Goal: Information Seeking & Learning: Understand process/instructions

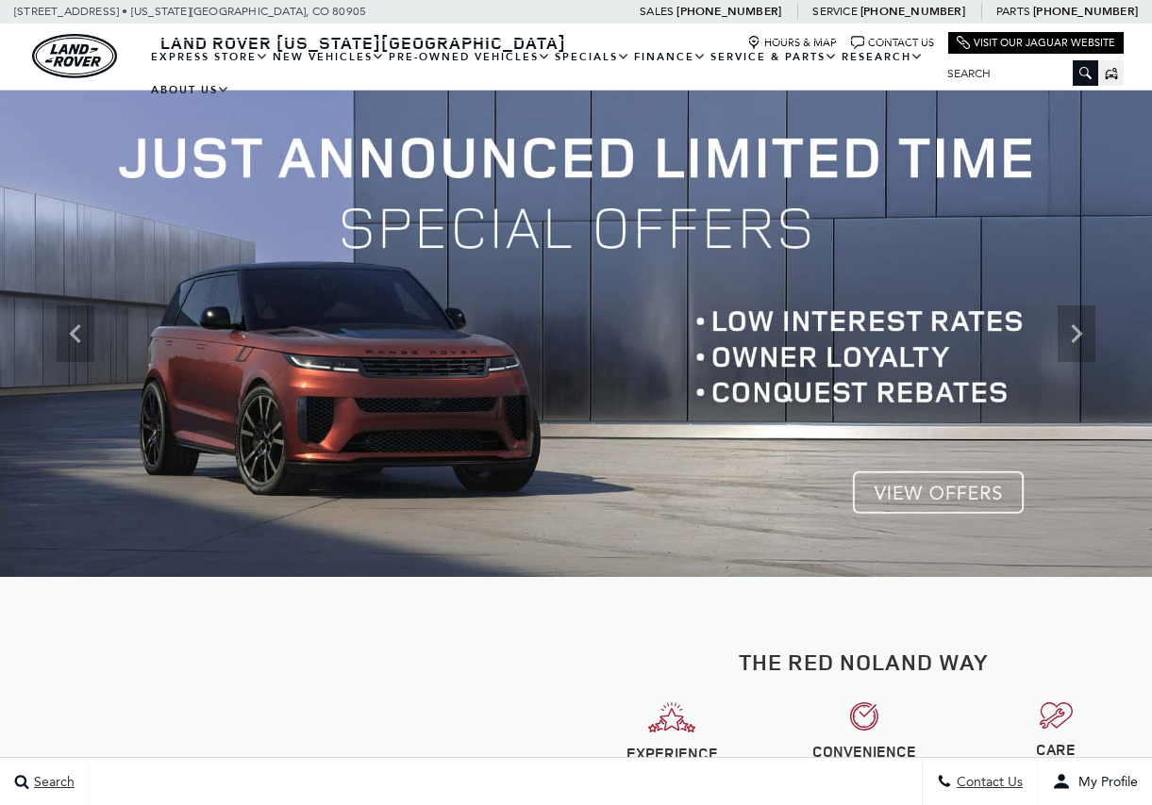
click at [736, 492] on img at bounding box center [576, 334] width 1152 height 487
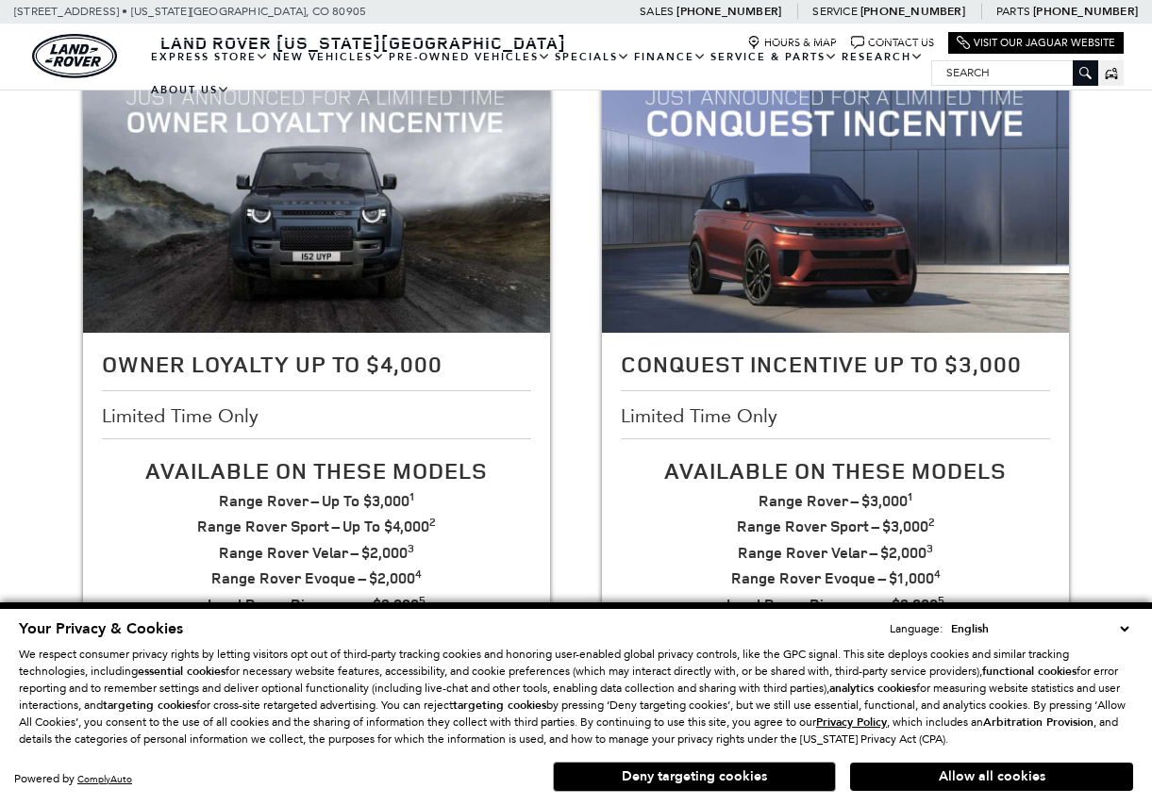
scroll to position [330, 0]
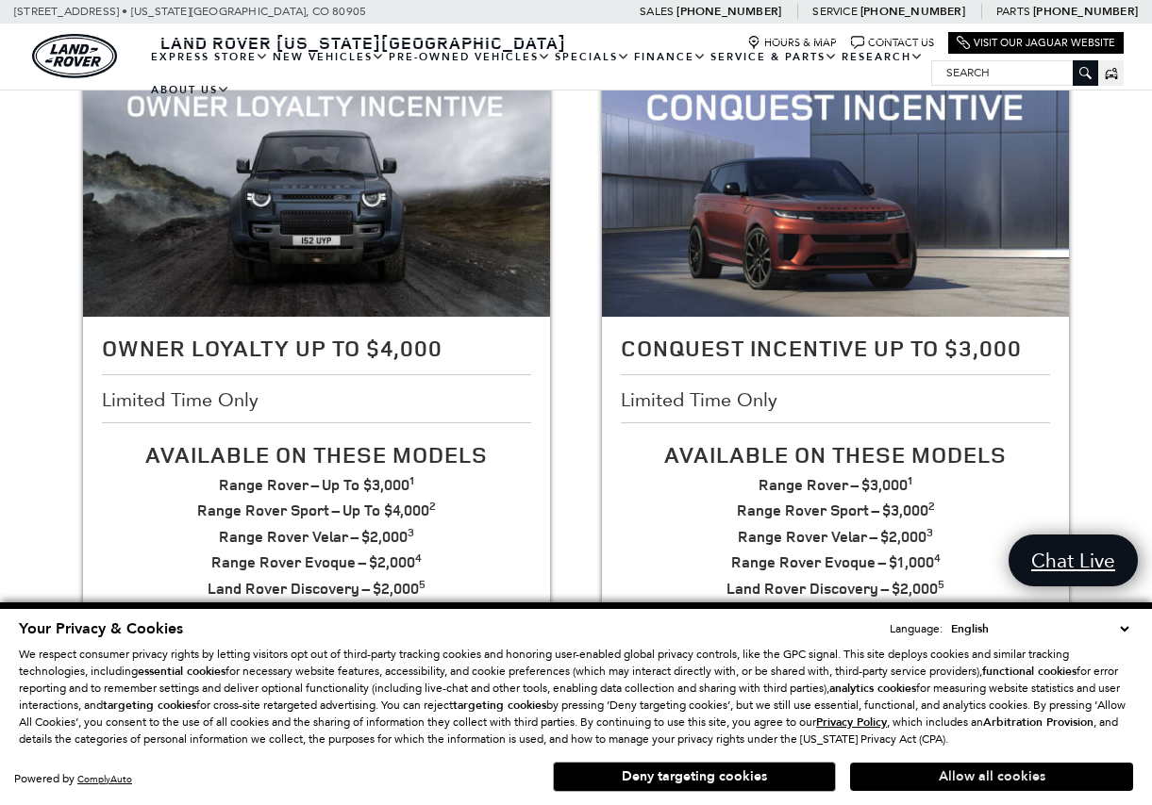
click at [1016, 778] on button "Allow all cookies" at bounding box center [991, 777] width 283 height 28
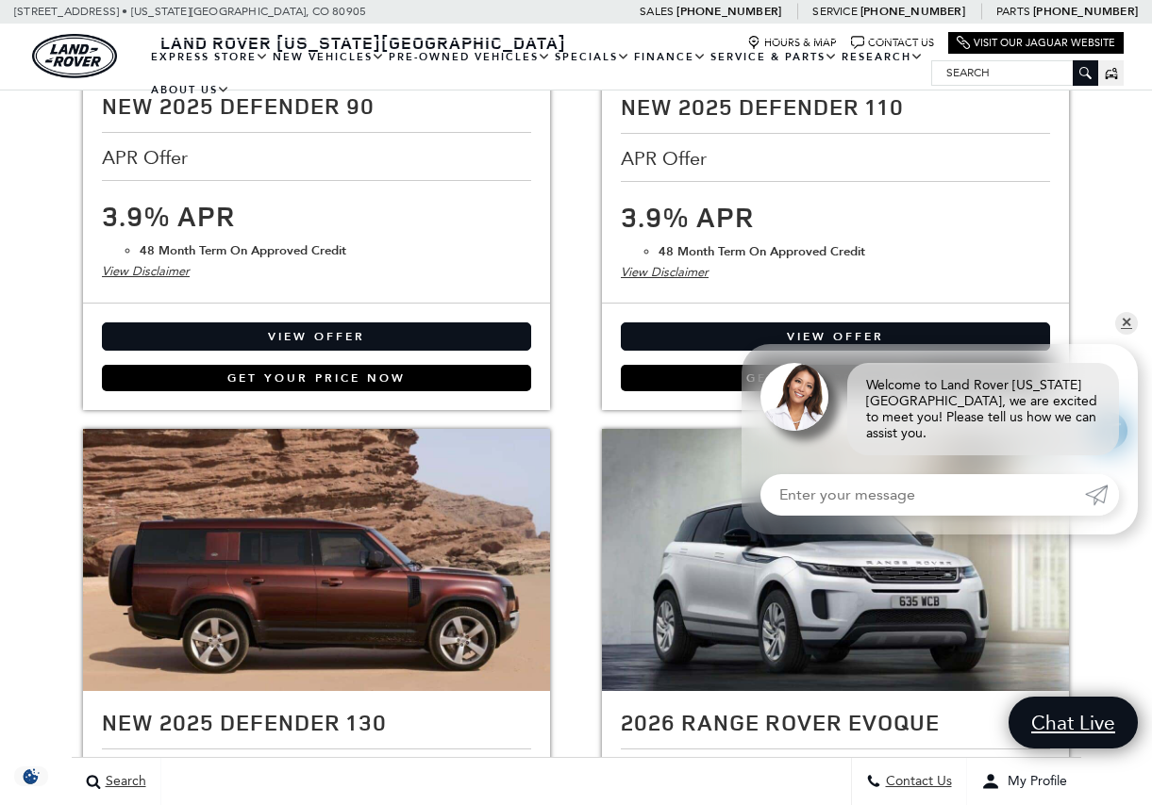
scroll to position [1519, 0]
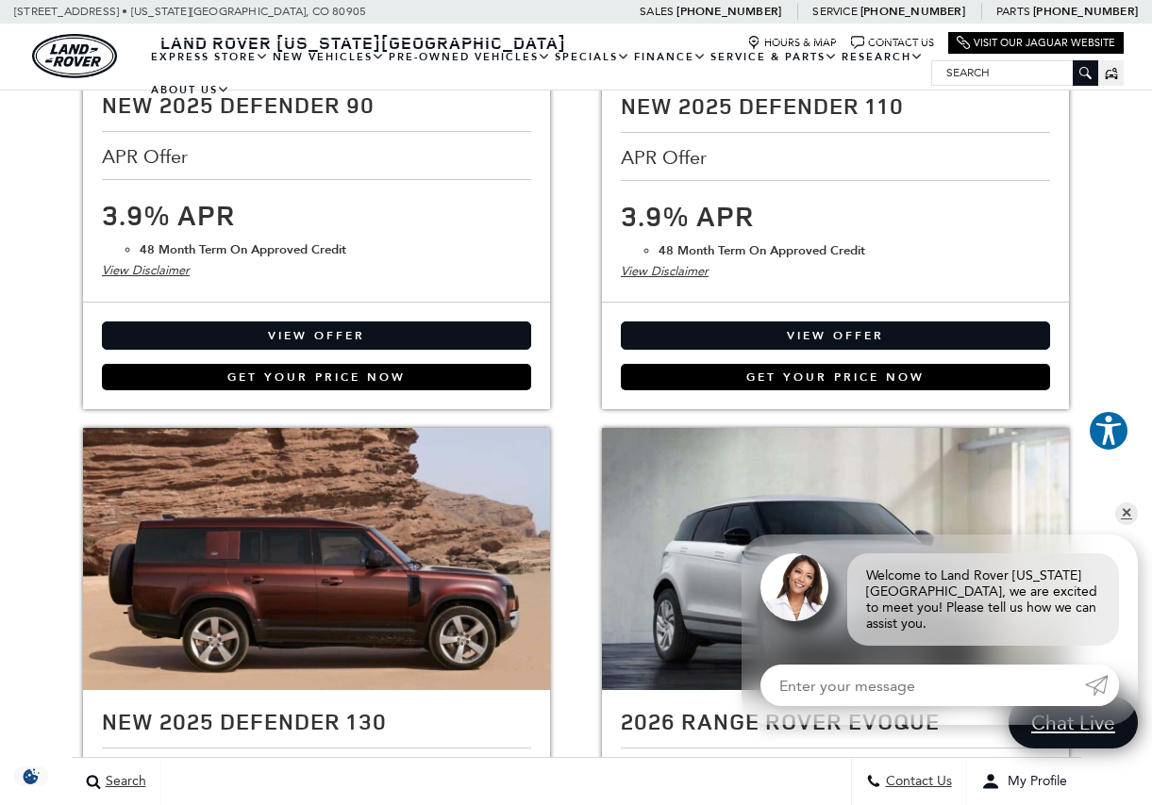
click at [1127, 525] on link "✕" at bounding box center [1126, 514] width 23 height 23
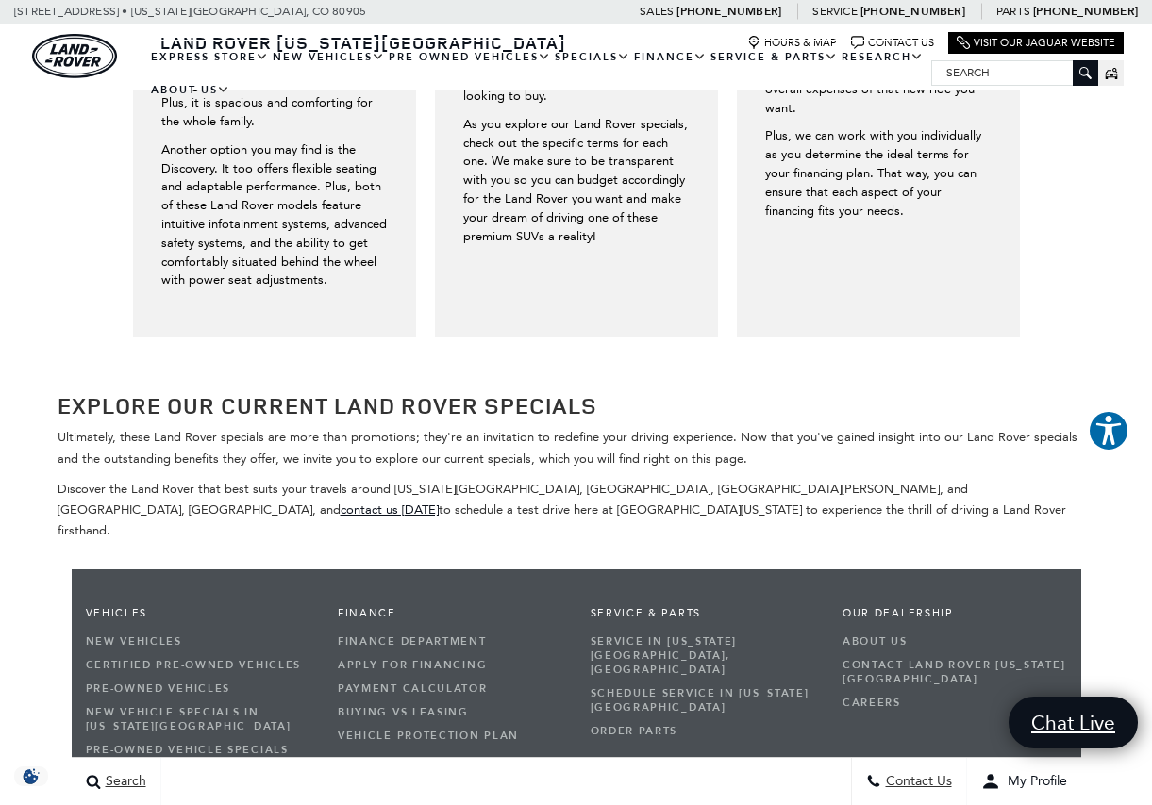
scroll to position [4339, 0]
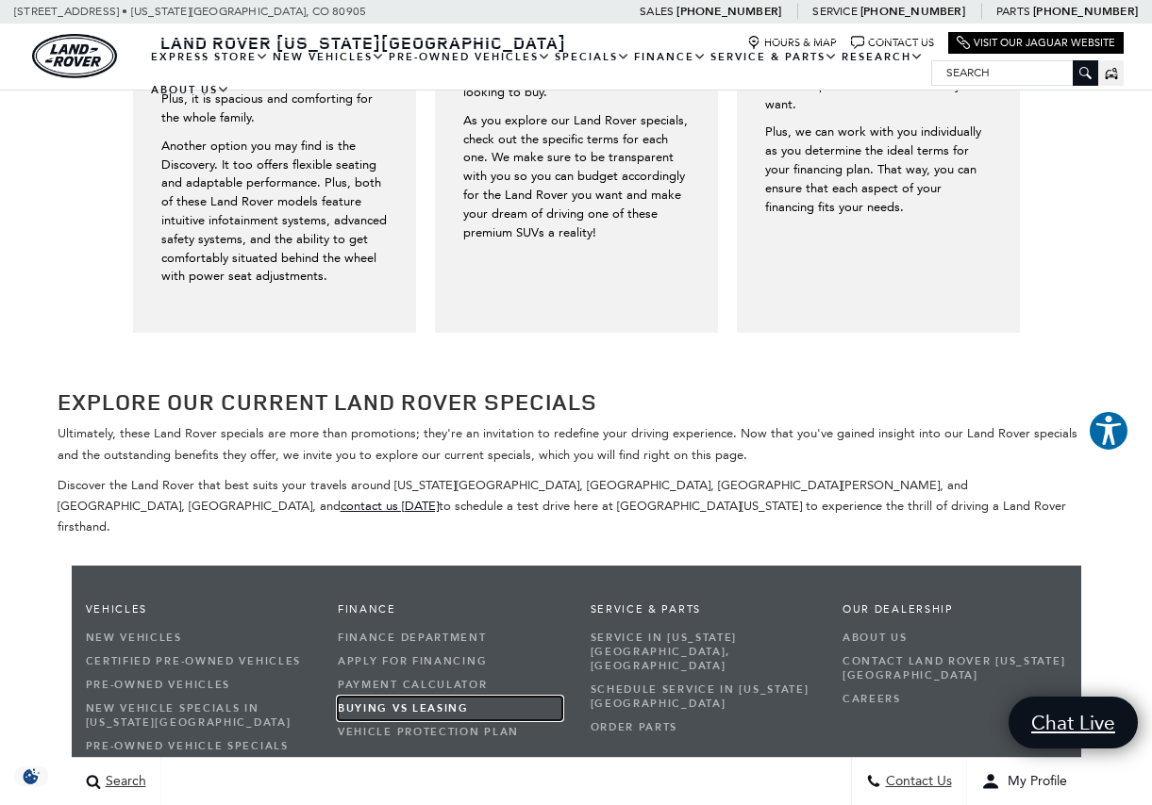
click at [451, 697] on link "Buying vs Leasing" at bounding box center [450, 709] width 224 height 24
